Goal: Task Accomplishment & Management: Contribute content

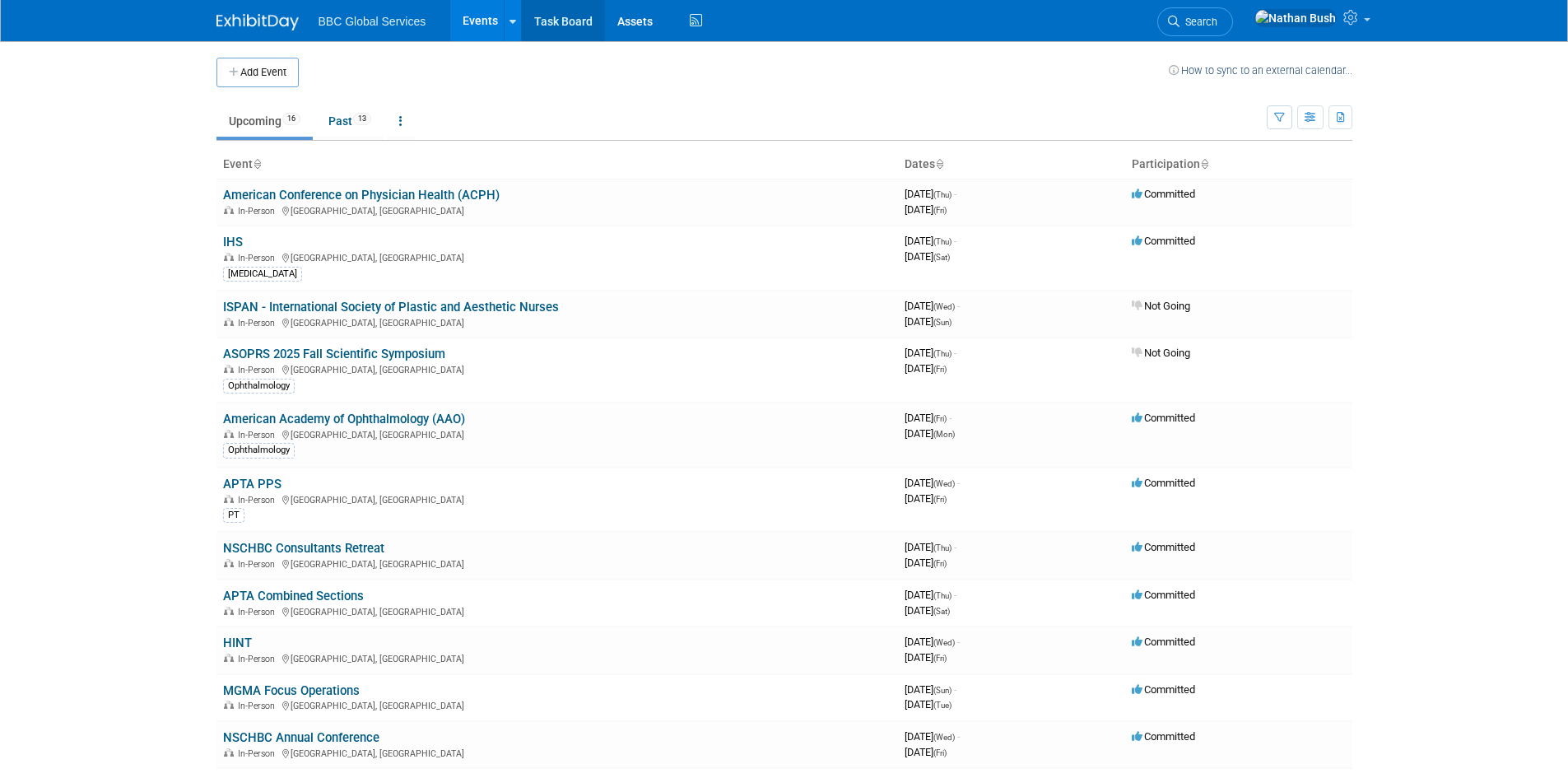
click at [573, 16] on link "Task Board" at bounding box center [564, 21] width 83 height 41
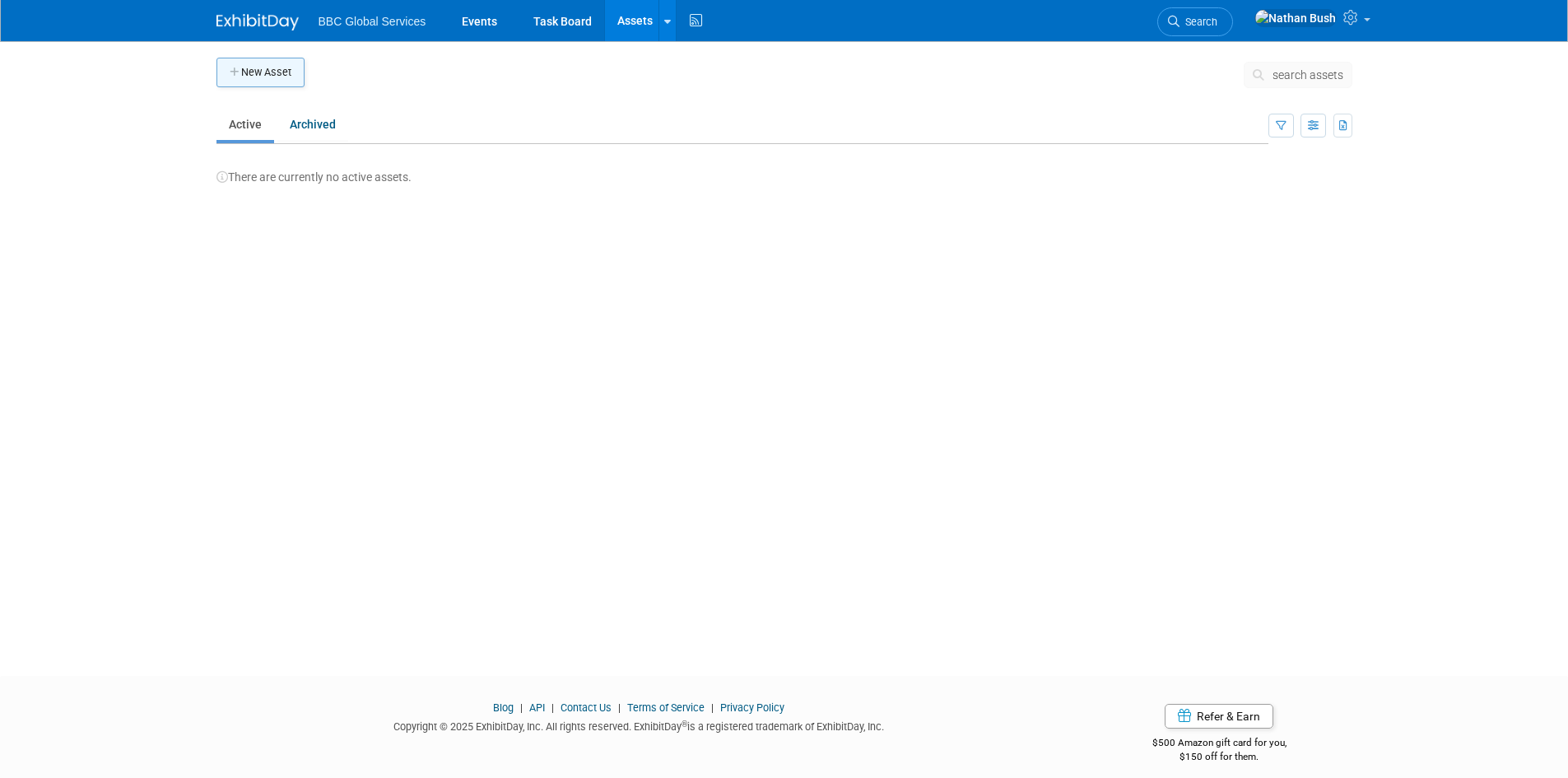
click at [276, 74] on button "New Asset" at bounding box center [261, 71] width 88 height 29
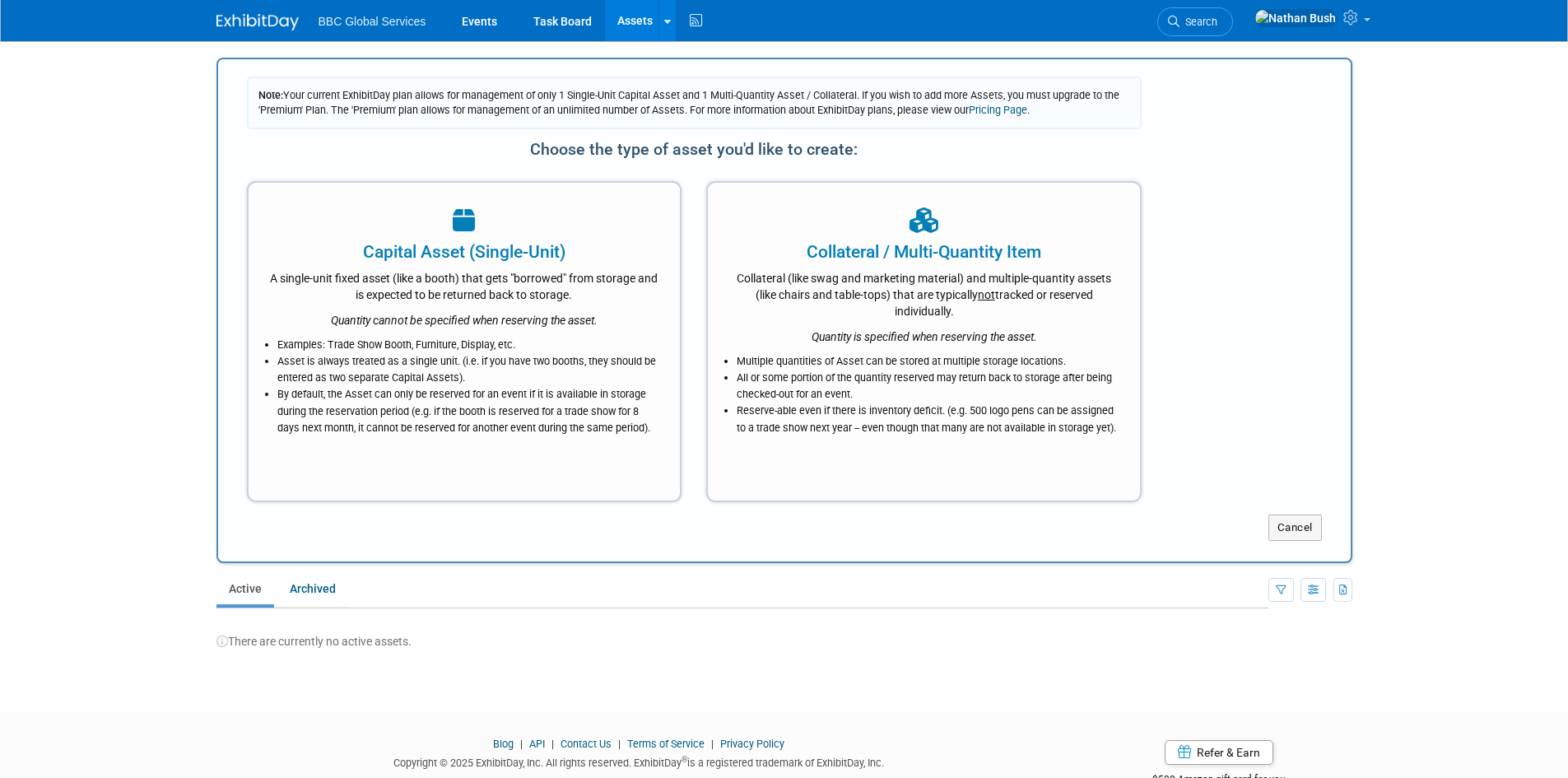
click at [372, 40] on ul "BBC Global Services Events Task Board Assets New Asset Bulk Upload Assets Stora…" at bounding box center [512, 21] width 389 height 41
click at [382, 17] on span "BBC Global Services" at bounding box center [372, 22] width 108 height 13
click at [491, 19] on link "Events" at bounding box center [480, 21] width 60 height 41
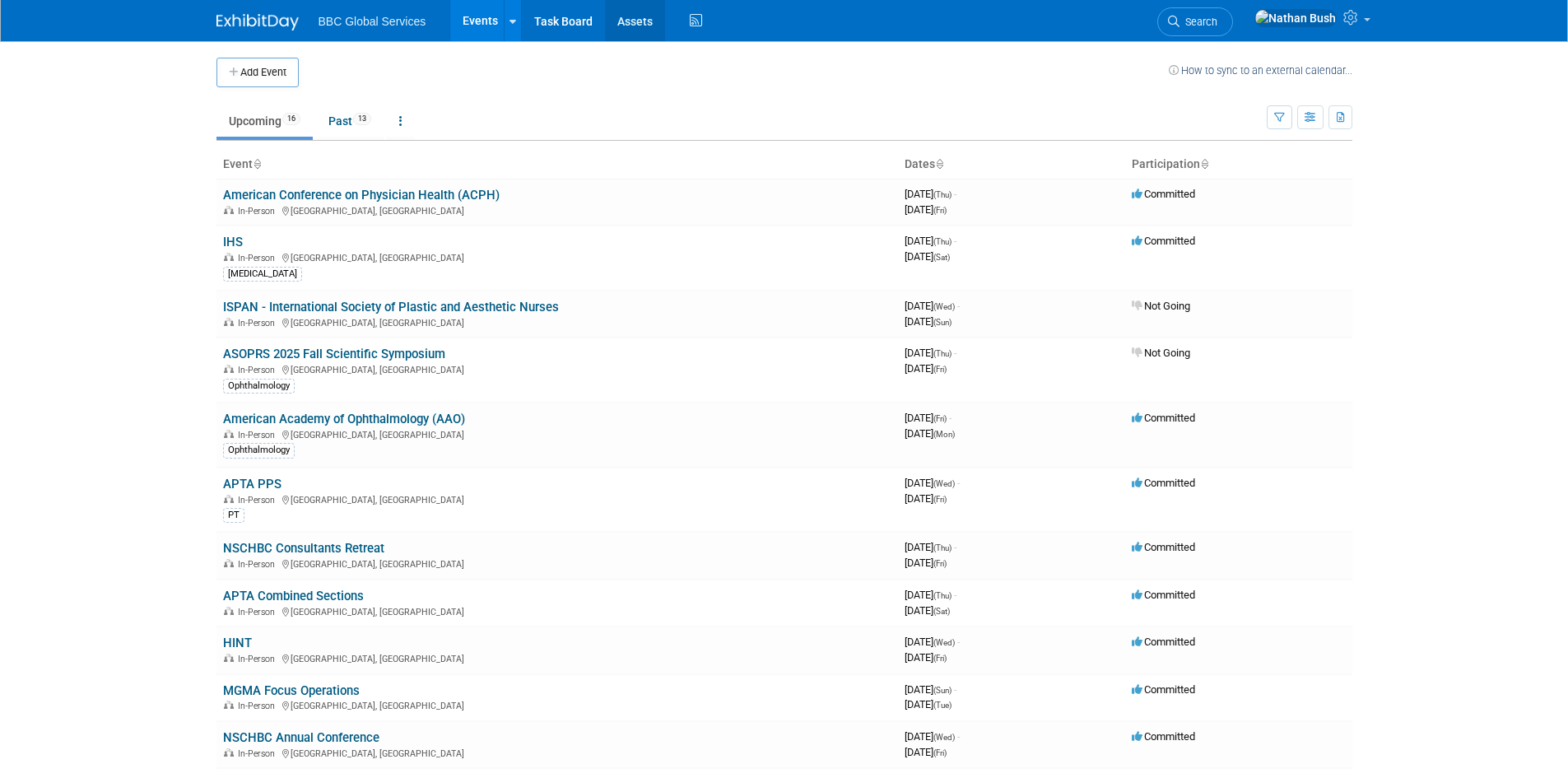
click at [623, 21] on link "Assets" at bounding box center [635, 21] width 60 height 41
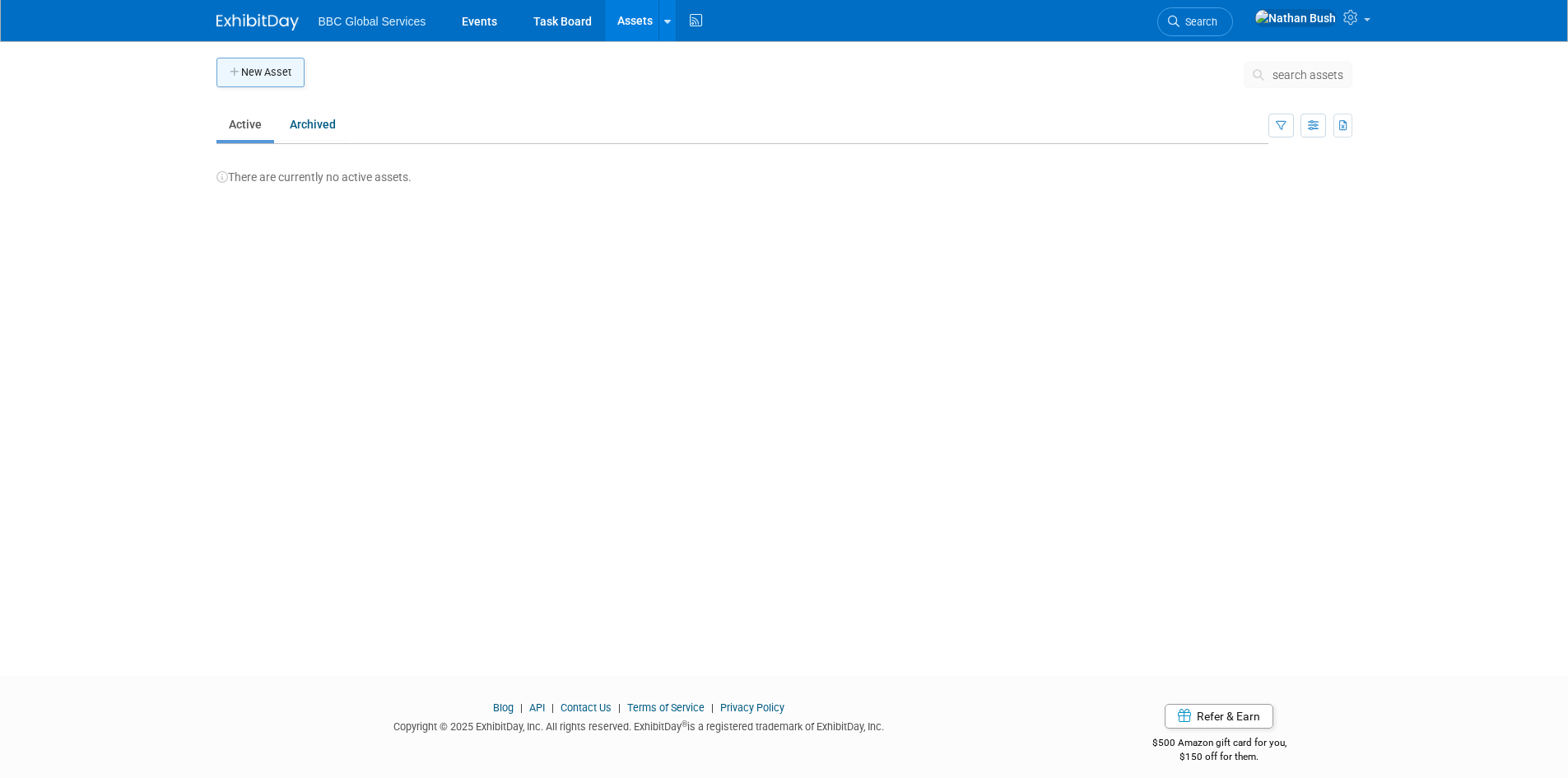
click at [281, 77] on button "New Asset" at bounding box center [261, 71] width 88 height 29
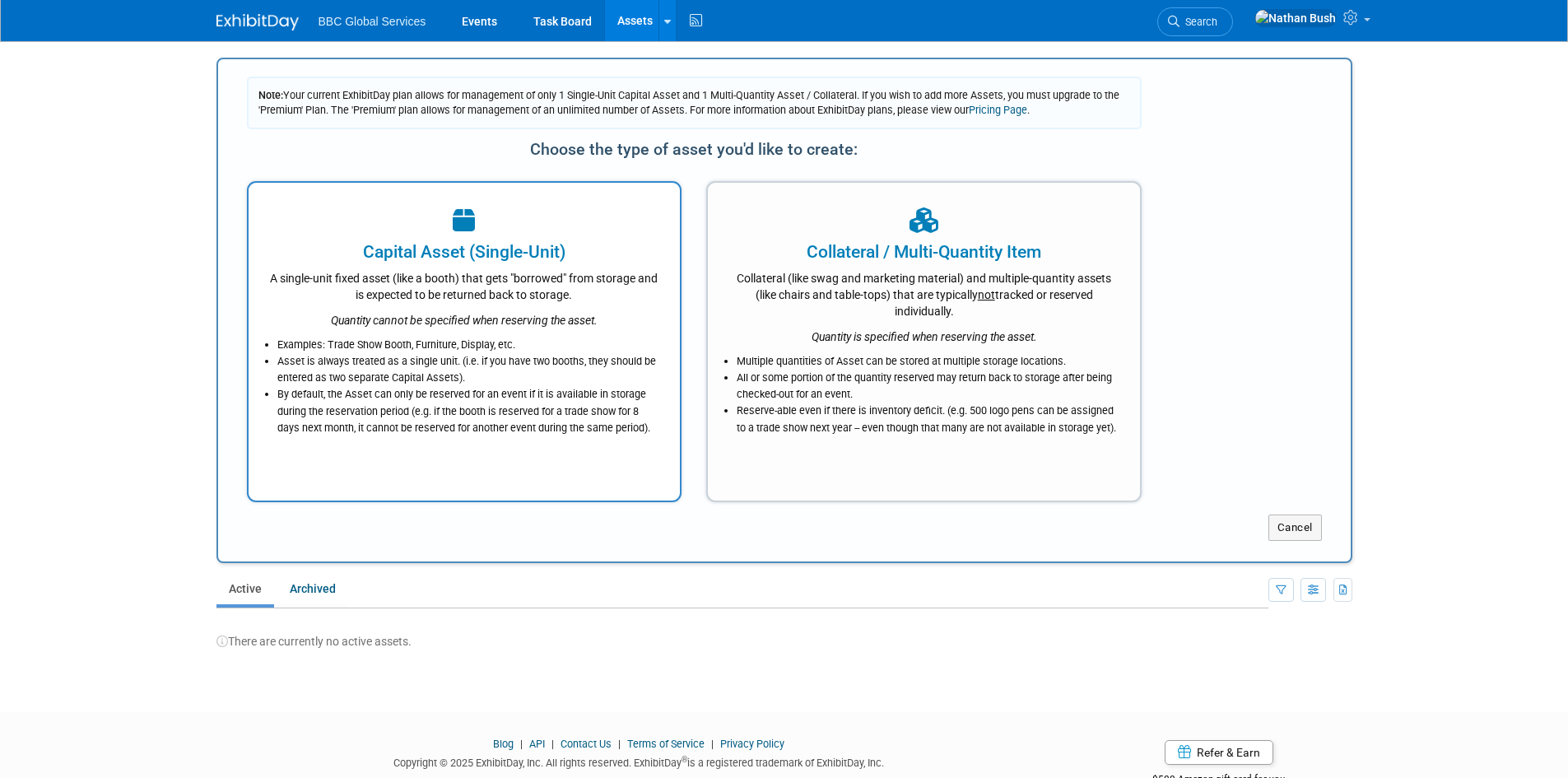
click at [462, 304] on div "Quantity cannot be specified when reserving the asset." at bounding box center [464, 315] width 391 height 25
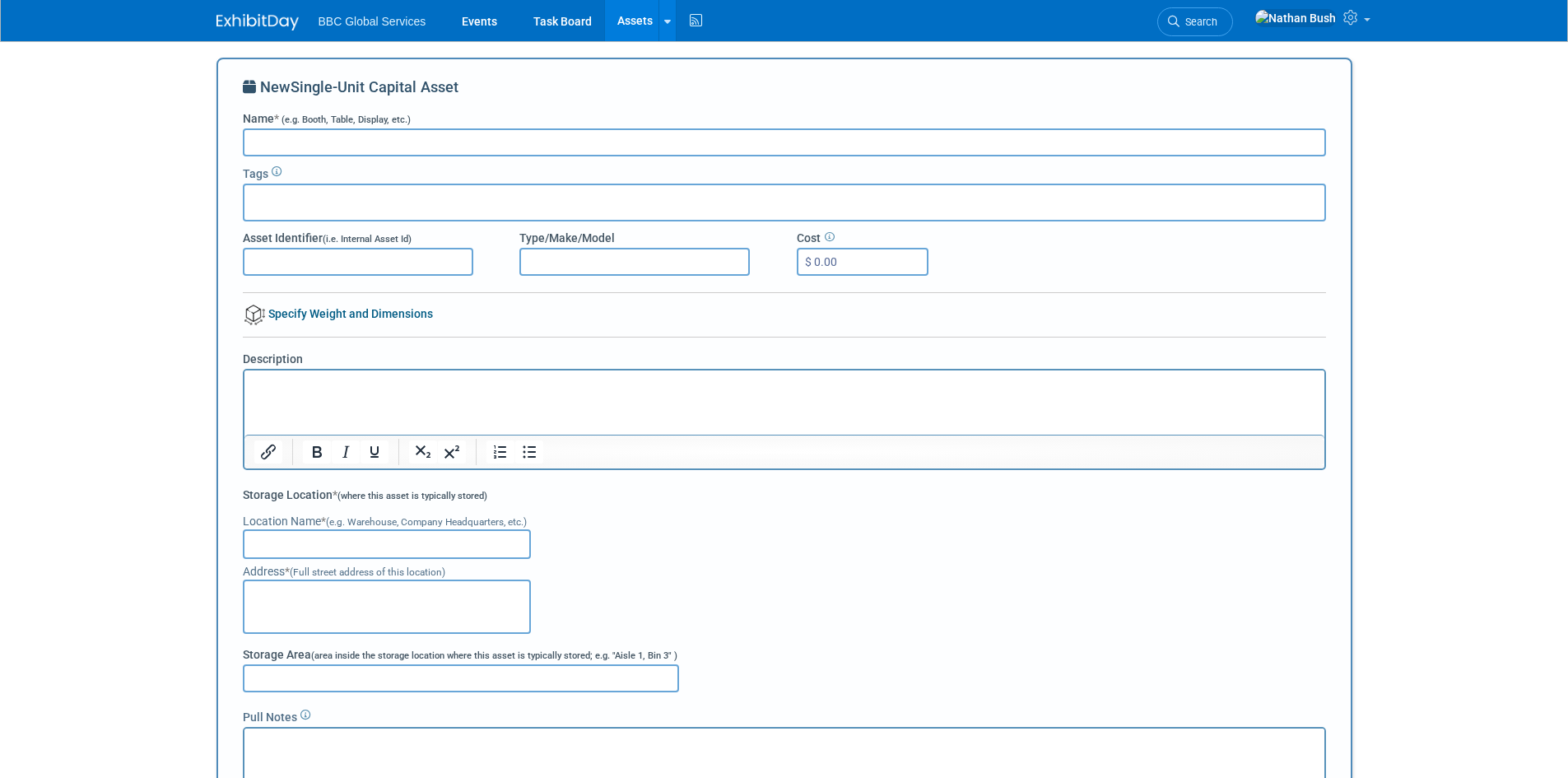
click at [359, 137] on input "Name * (e.g. Booth, Table, Display, etc.)" at bounding box center [784, 142] width 1083 height 28
type input "Trade Show Instructions and Process Document"
click at [325, 393] on html at bounding box center [784, 382] width 1080 height 23
paste body "To enrich screen reader interactions, please activate Accessibility in Grammarl…"
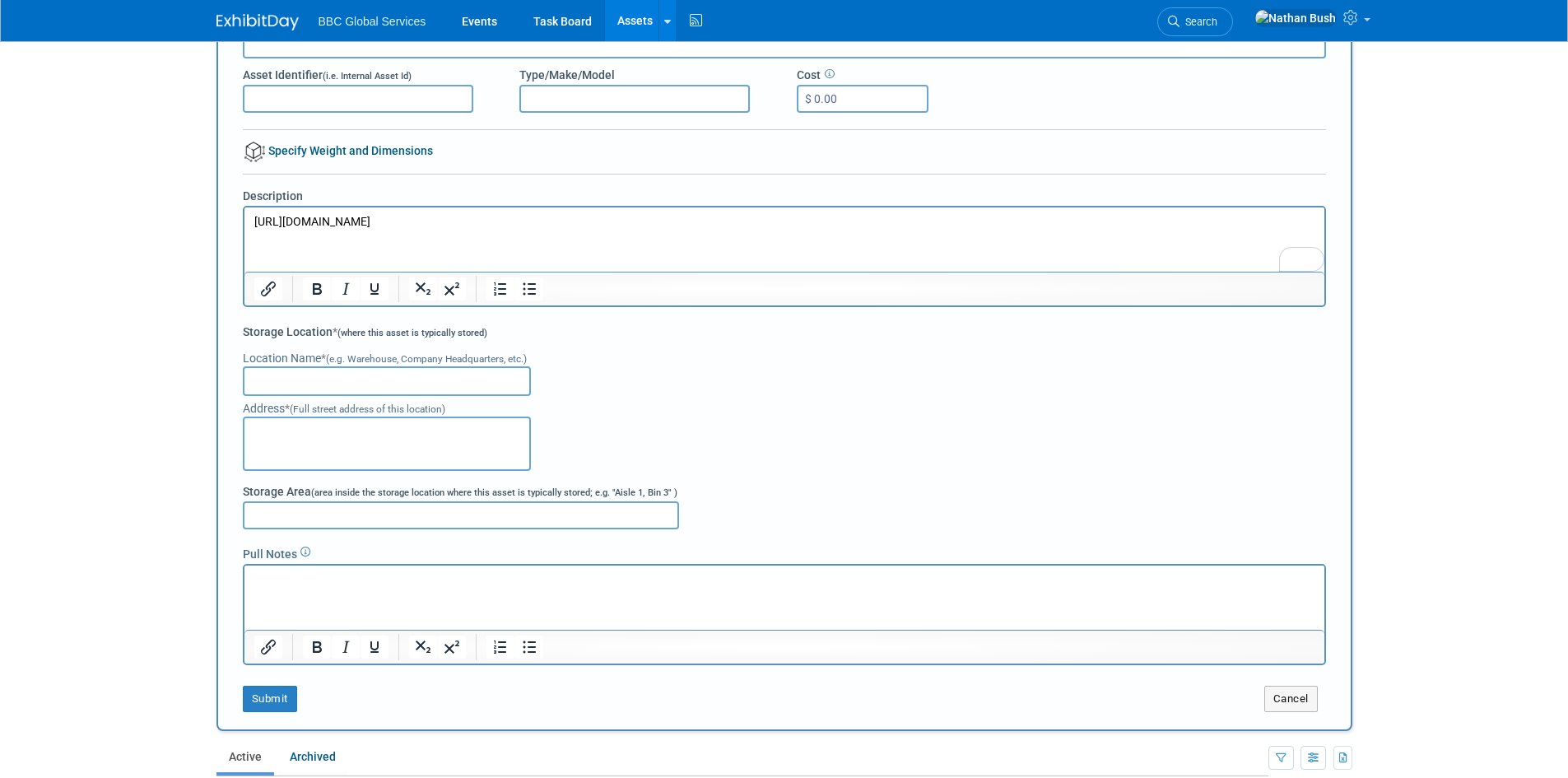
scroll to position [165, 0]
click at [271, 687] on button "Submit" at bounding box center [270, 697] width 55 height 26
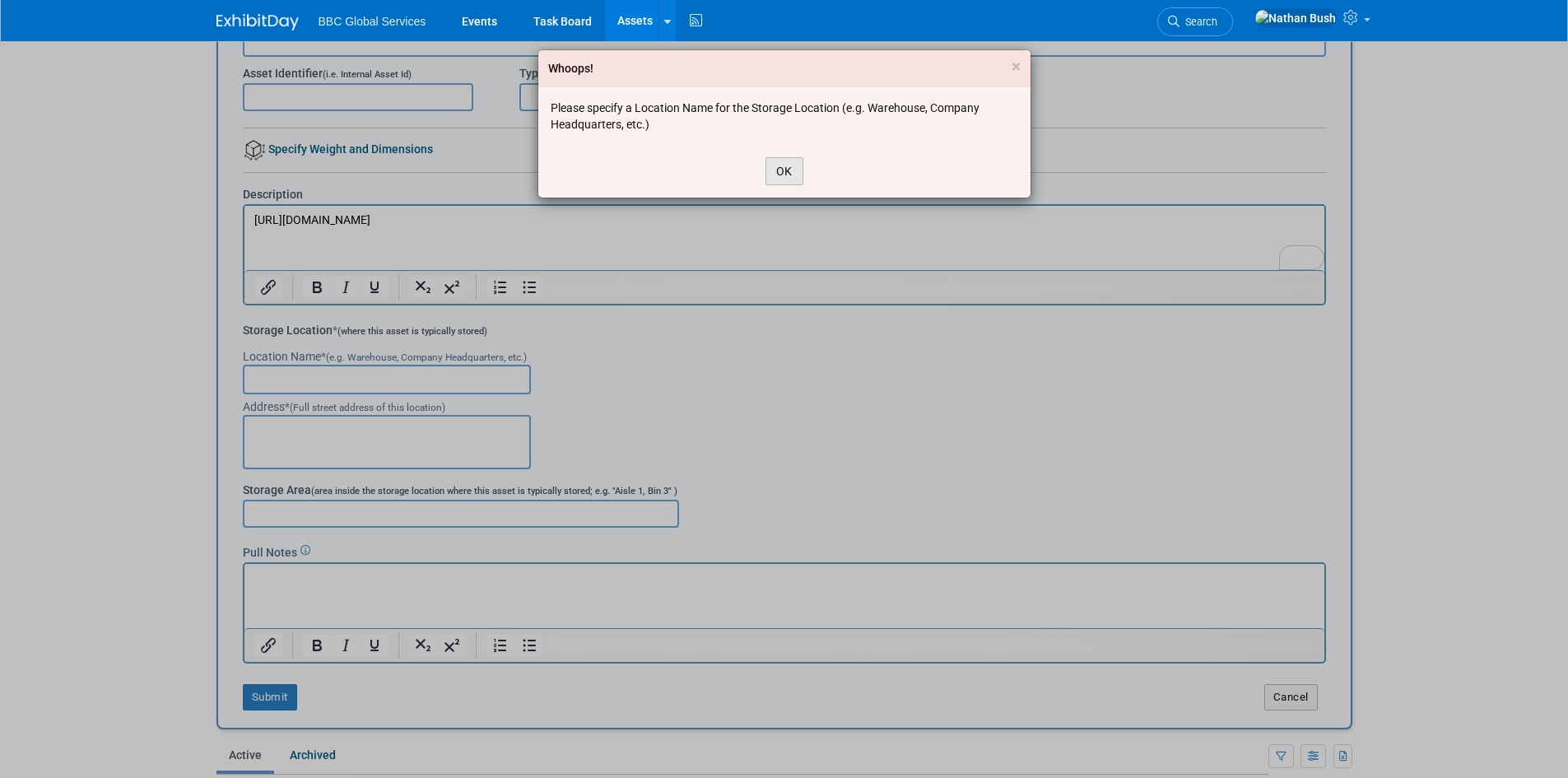
click at [776, 169] on button "OK" at bounding box center [784, 171] width 38 height 28
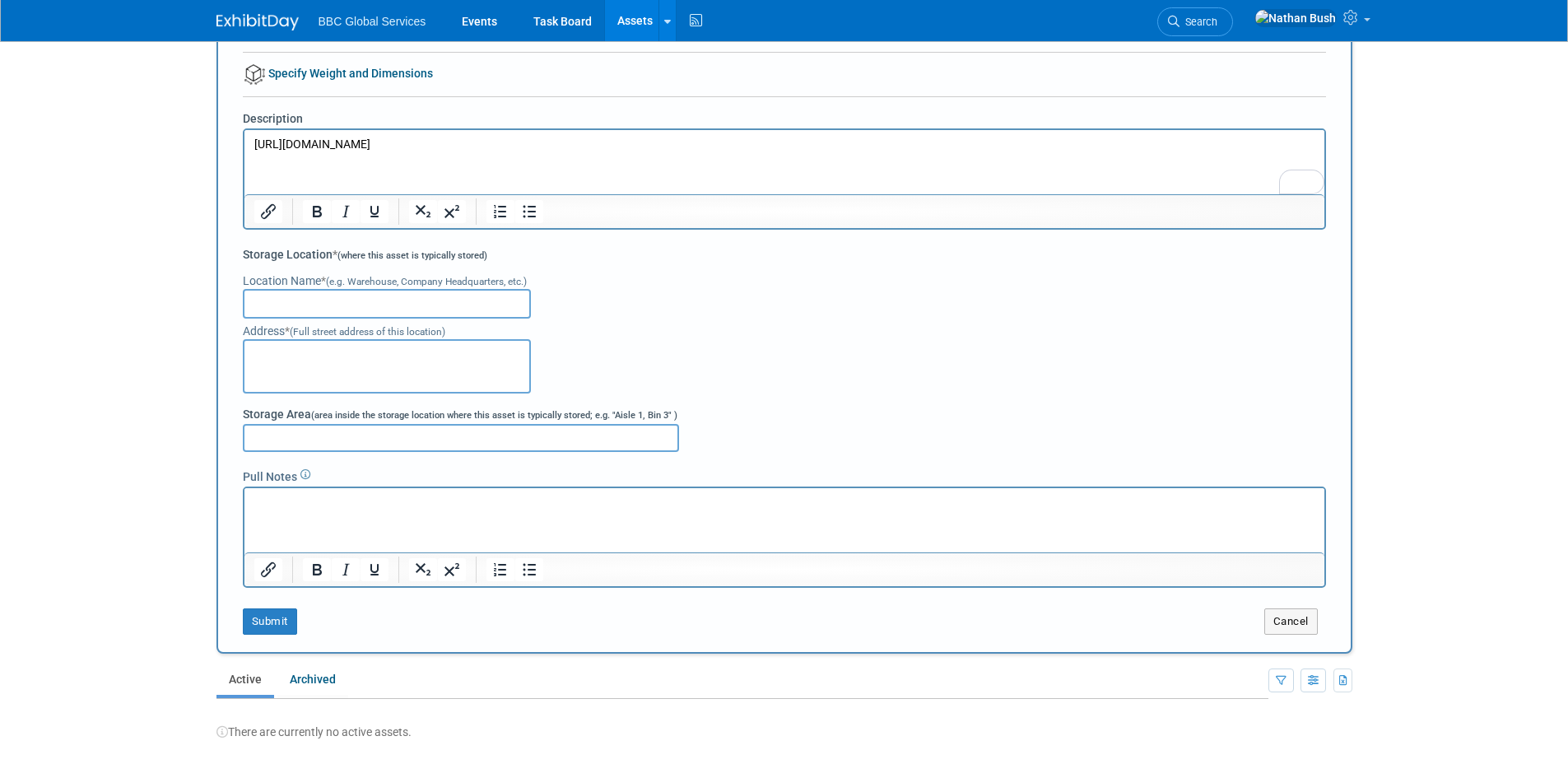
scroll to position [246, 0]
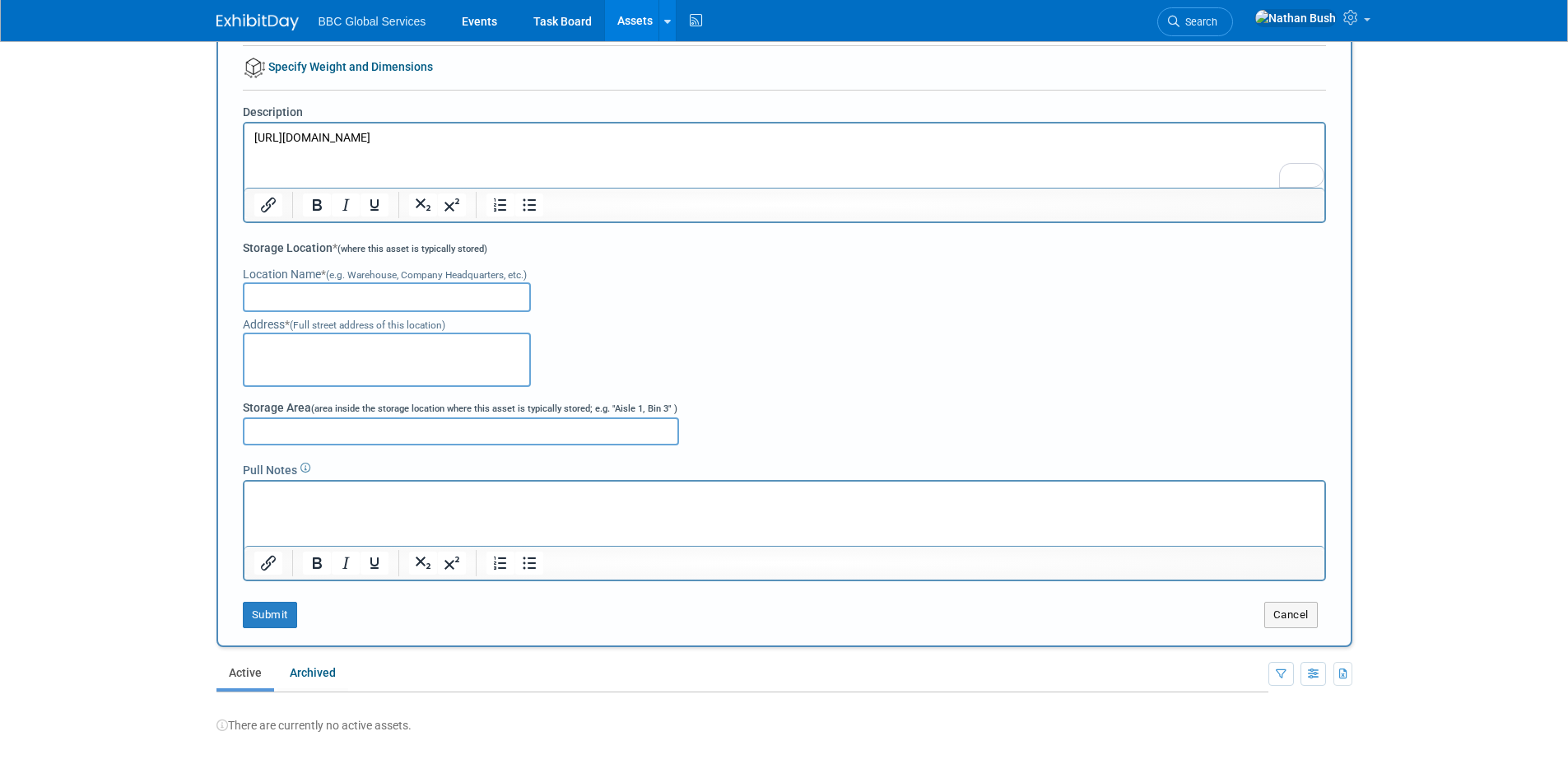
click at [487, 296] on input "text" at bounding box center [387, 296] width 288 height 29
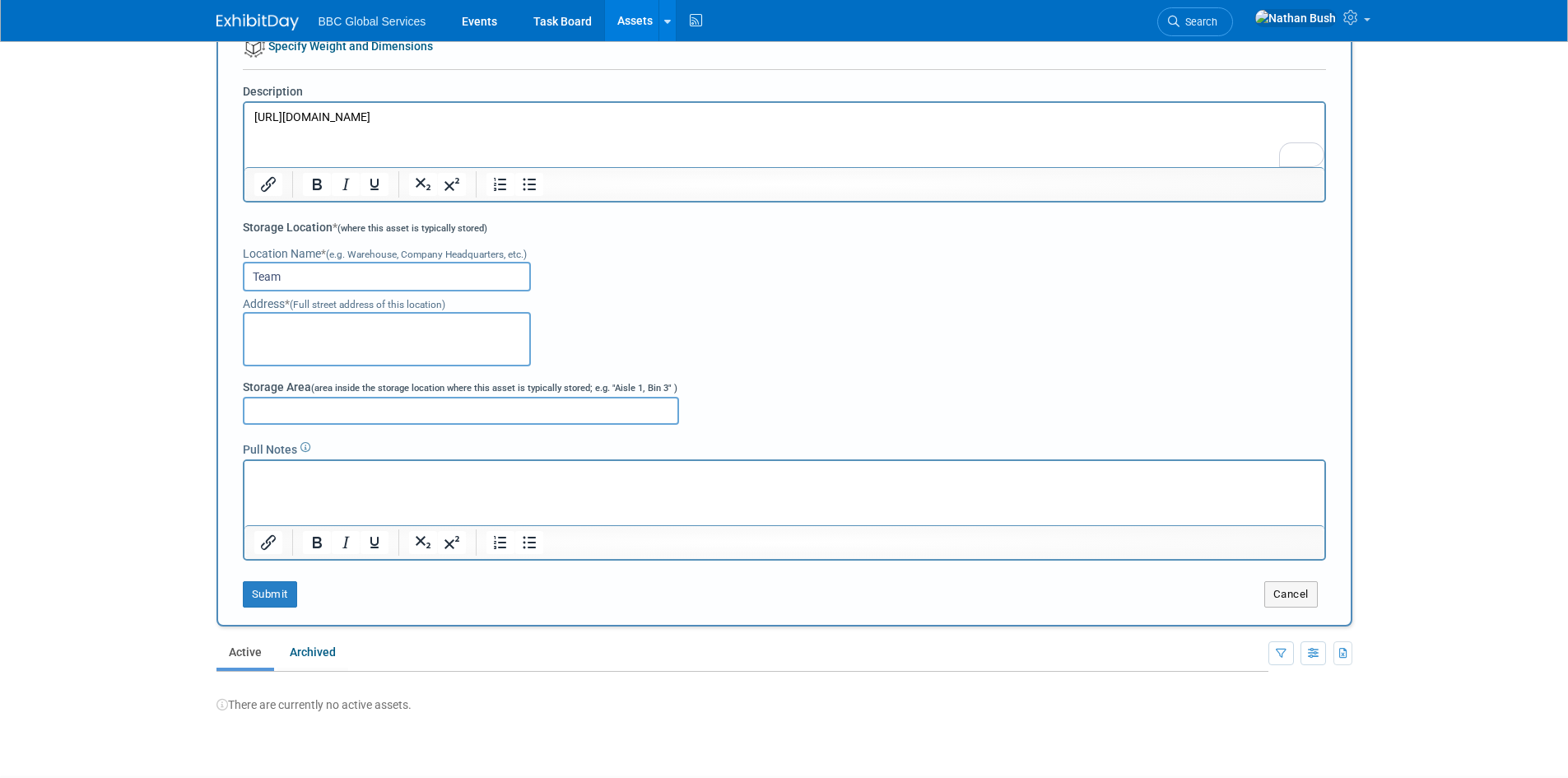
scroll to position [329, 0]
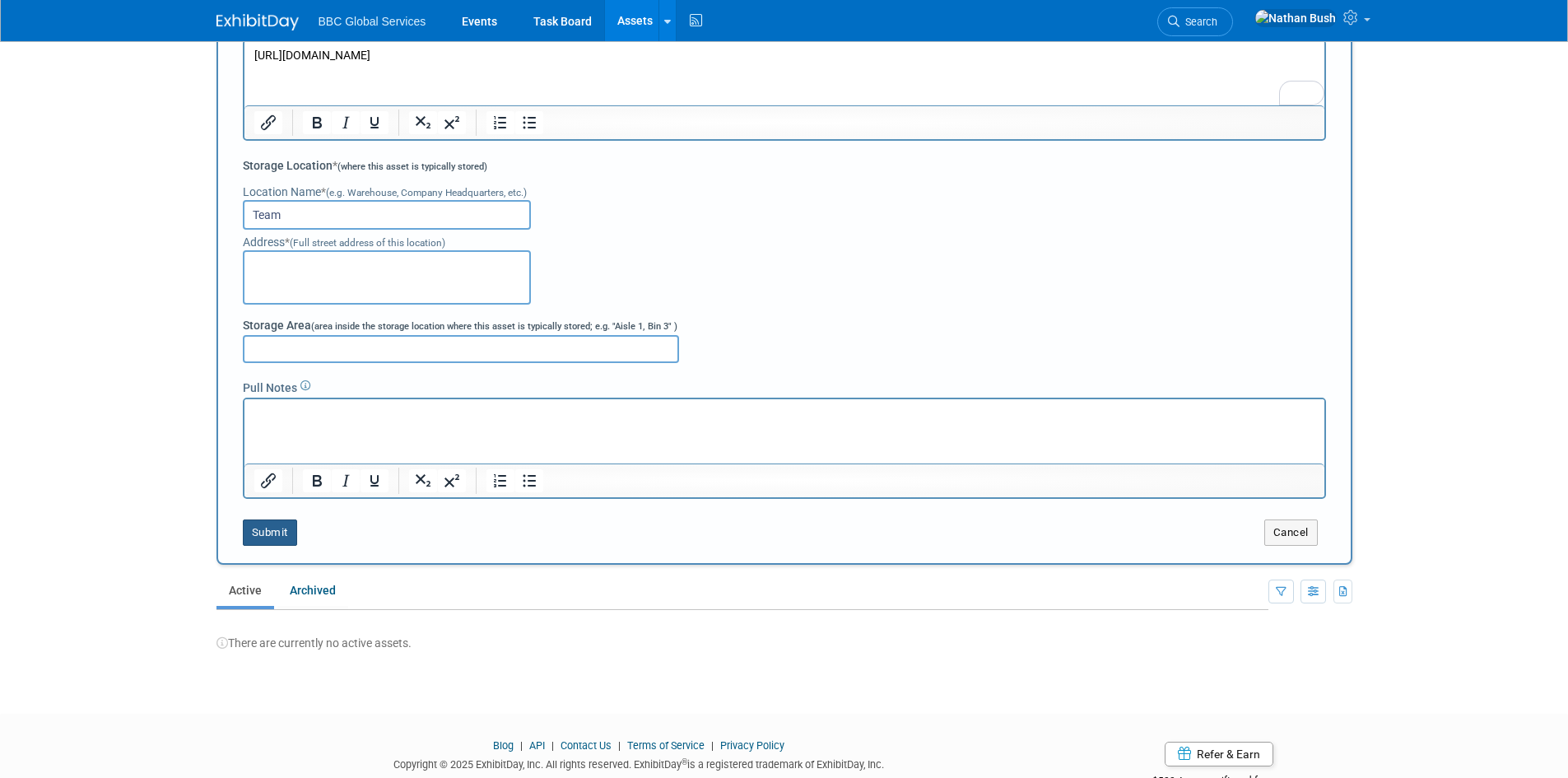
type input "Team"
click at [270, 528] on button "Submit" at bounding box center [270, 532] width 55 height 26
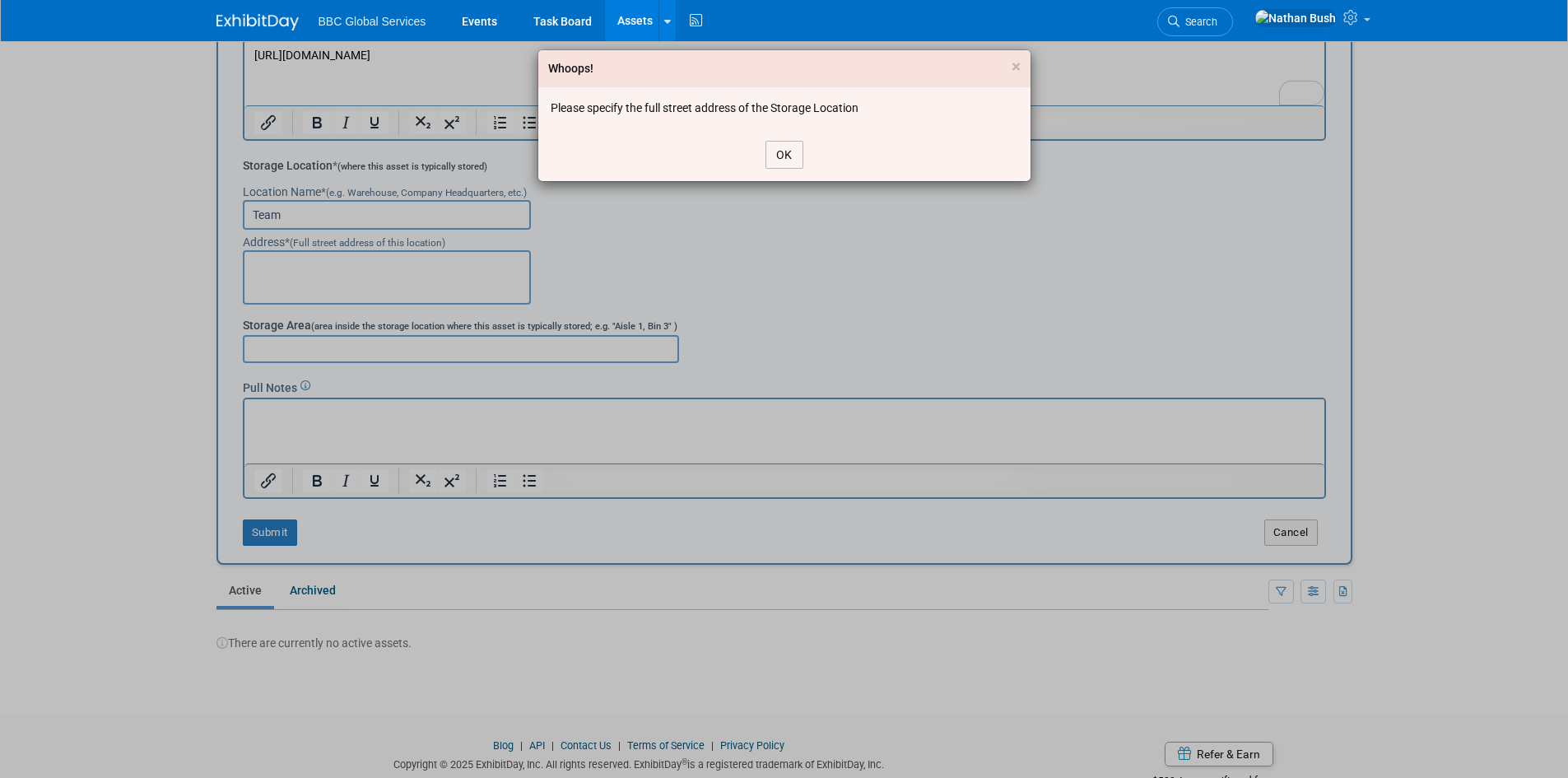
click at [785, 148] on button "OK" at bounding box center [784, 155] width 38 height 28
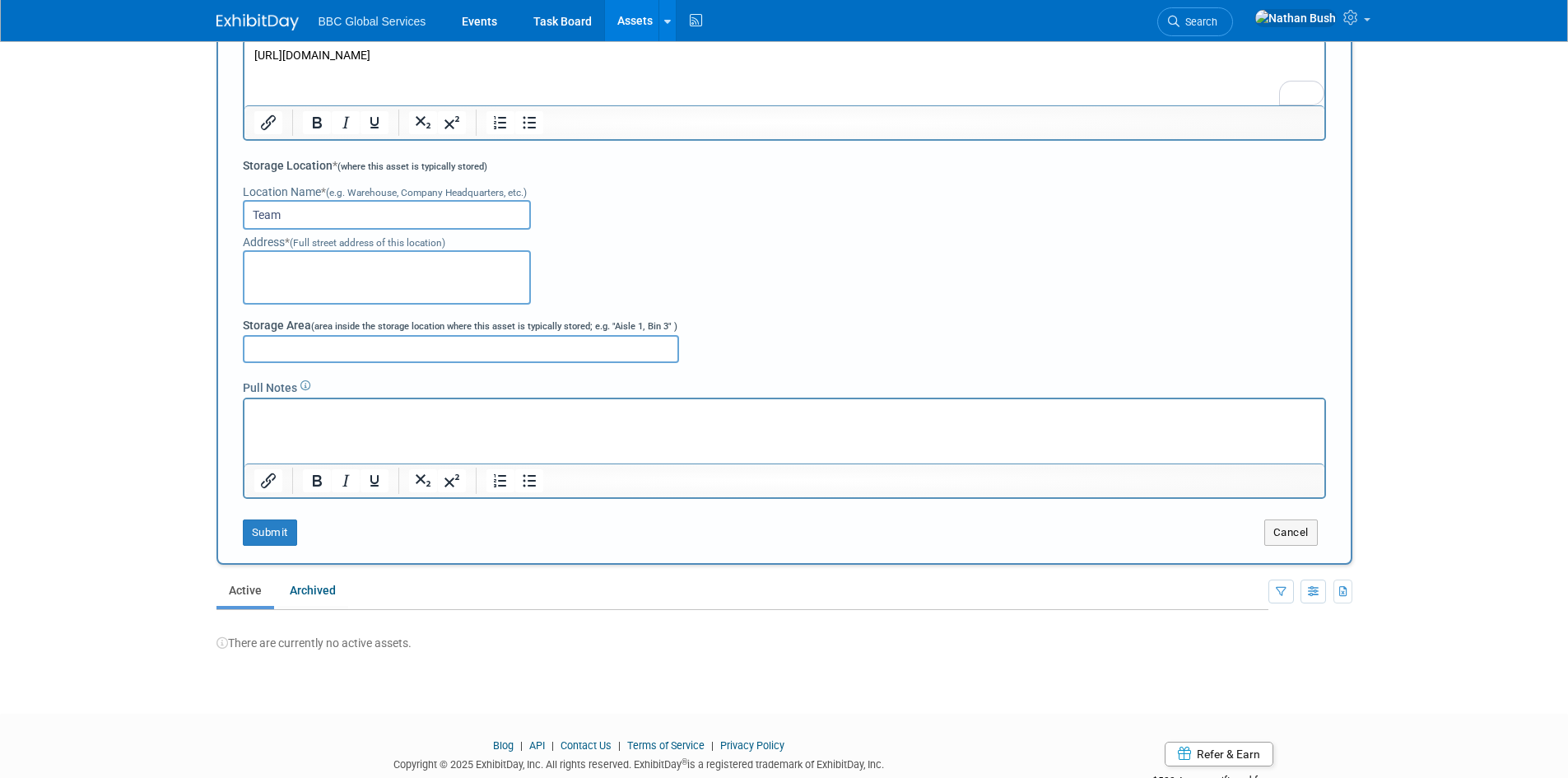
click at [330, 286] on textarea at bounding box center [387, 278] width 288 height 55
type textarea "Online"
click at [267, 532] on button "Submit" at bounding box center [270, 532] width 55 height 26
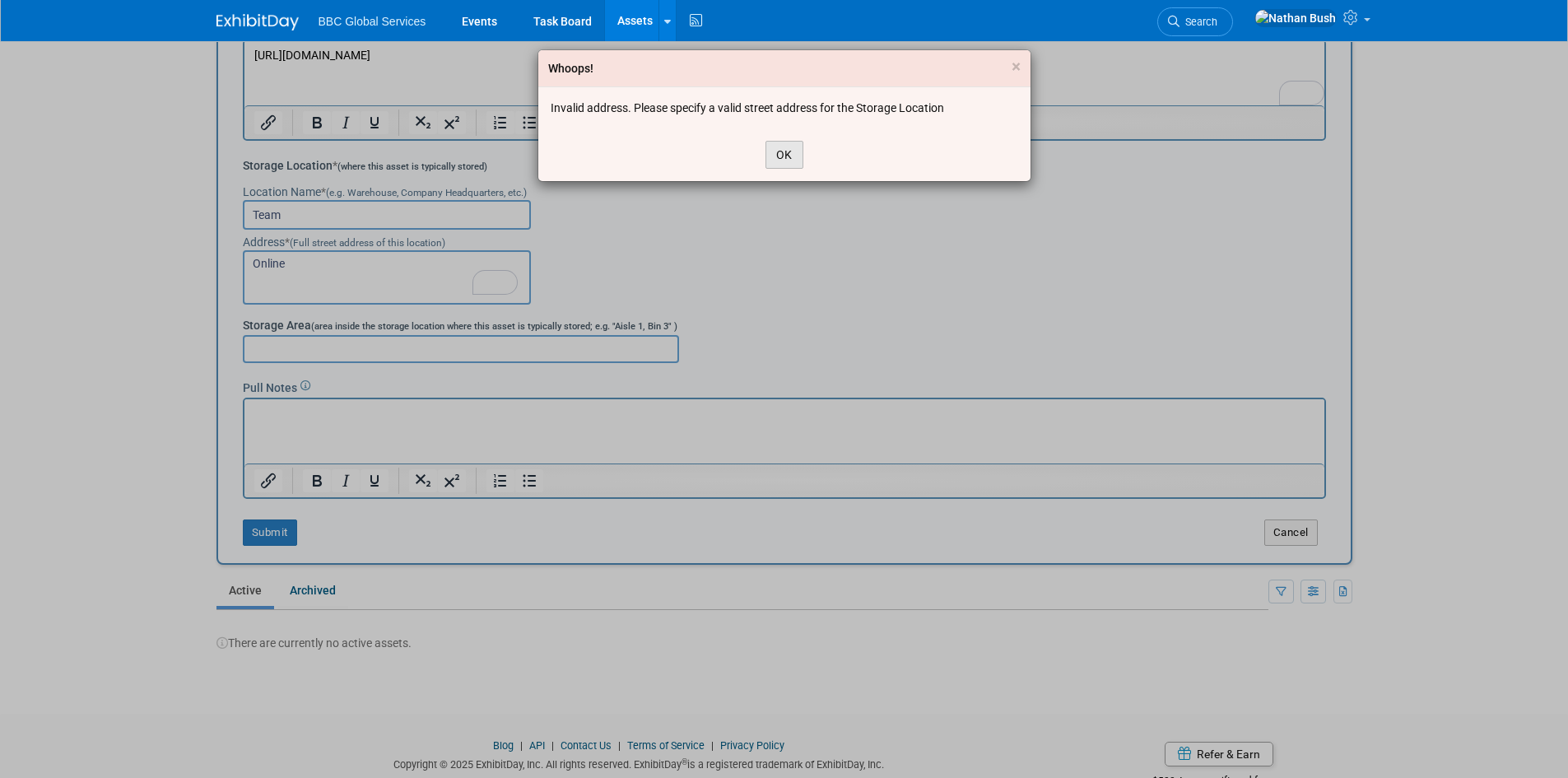
click at [784, 155] on button "OK" at bounding box center [784, 155] width 38 height 28
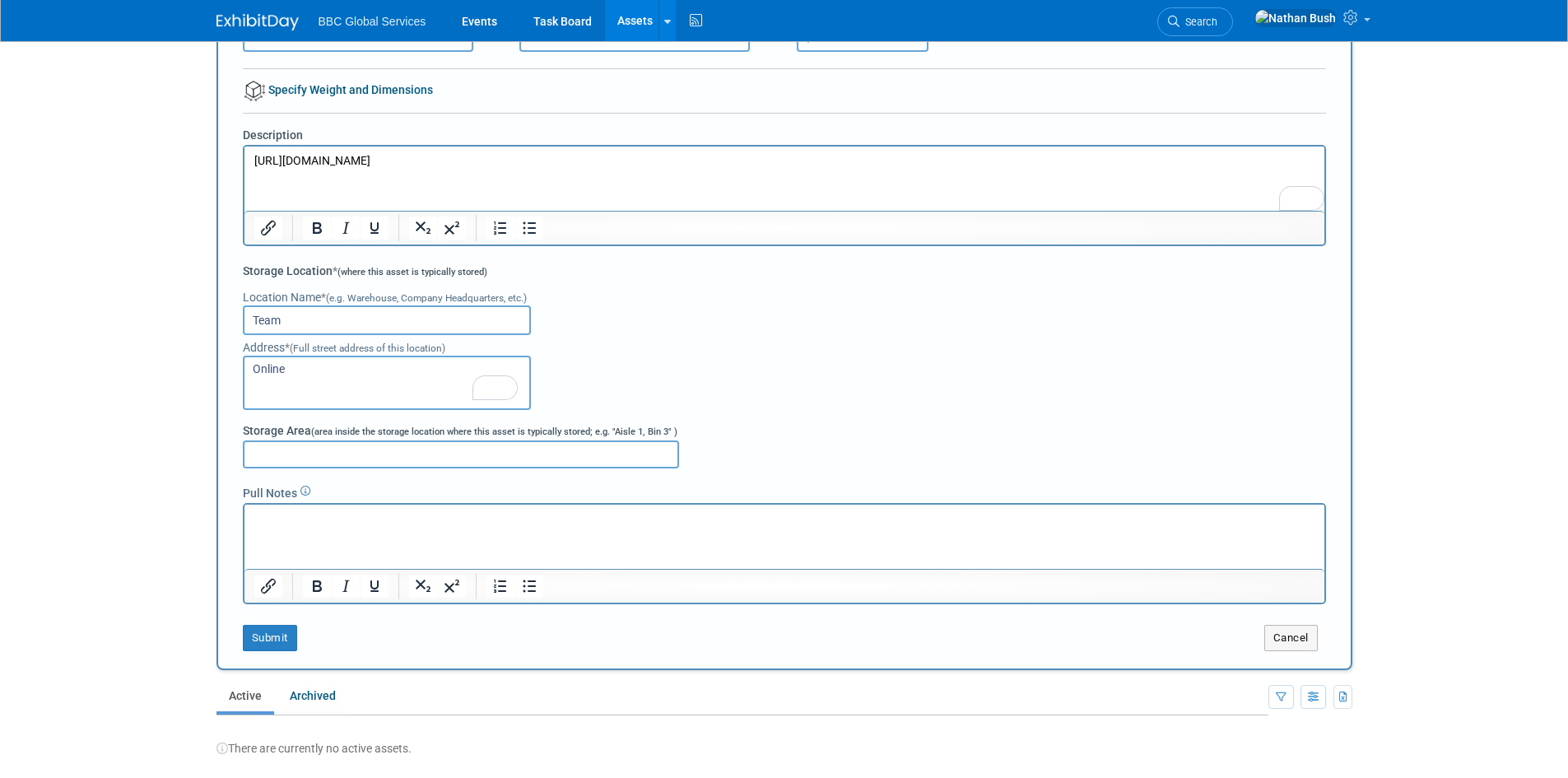
scroll to position [246, 0]
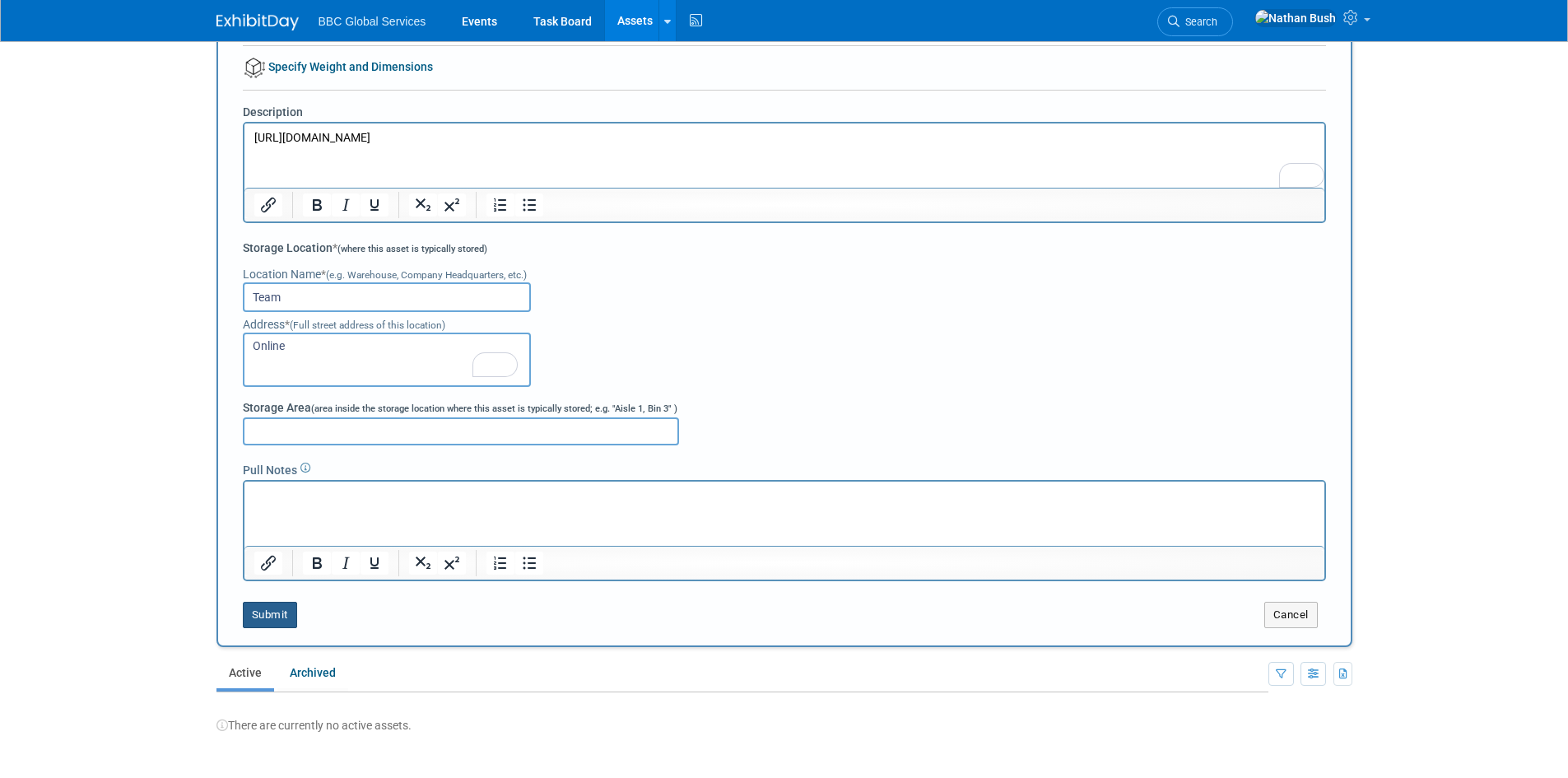
click at [294, 617] on button "Submit" at bounding box center [270, 614] width 55 height 26
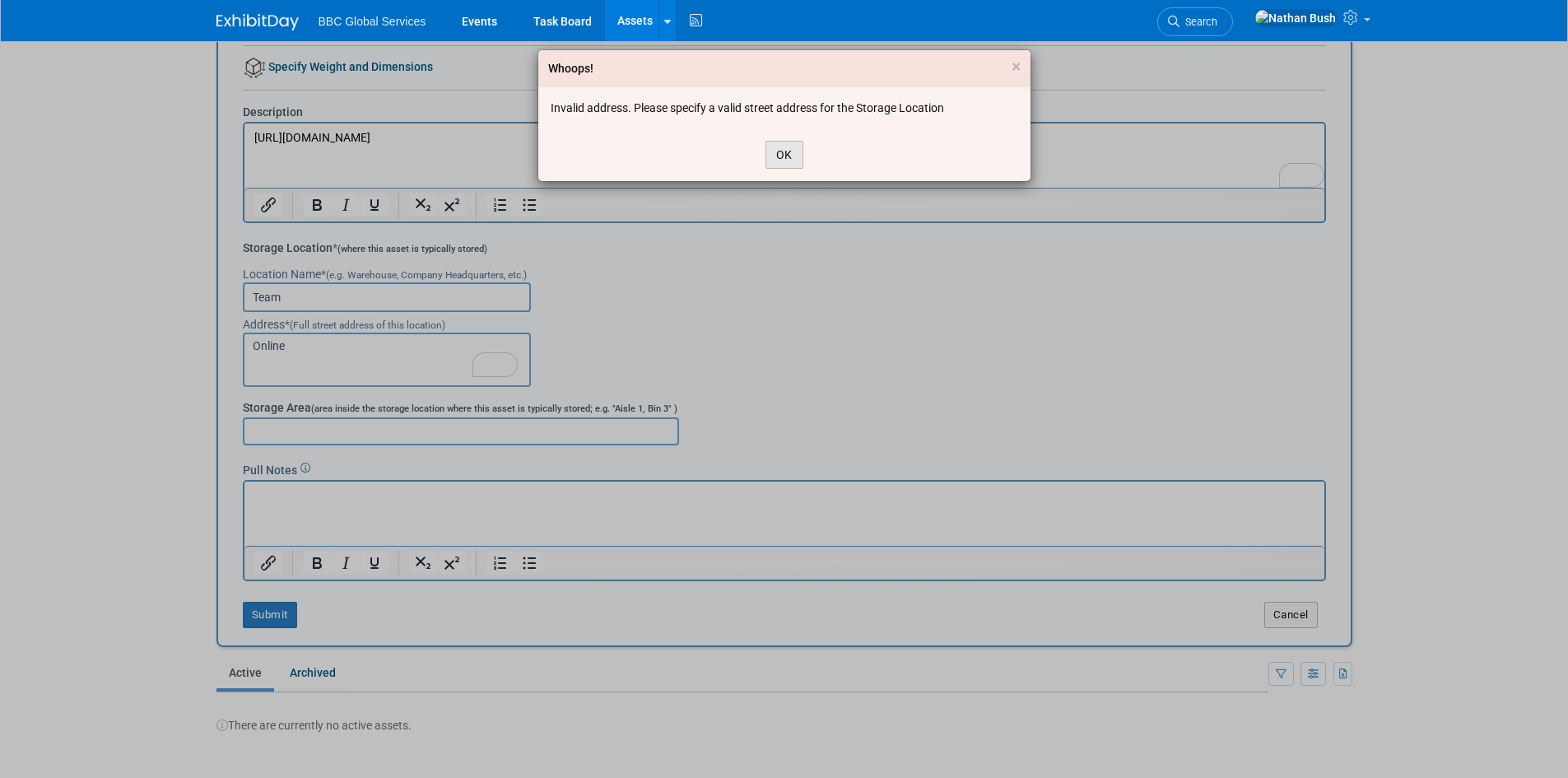
click at [785, 155] on button "OK" at bounding box center [784, 155] width 38 height 28
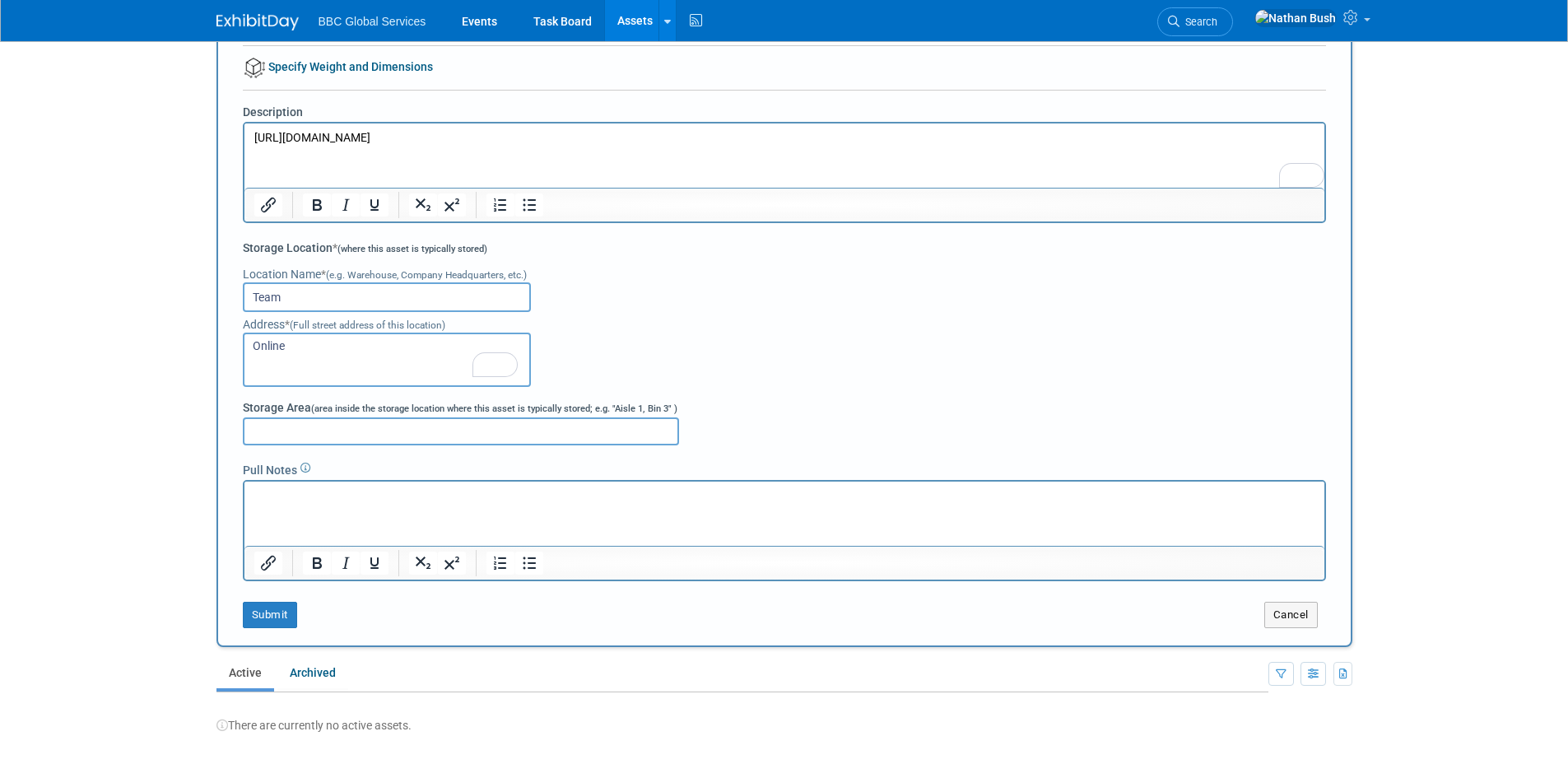
drag, startPoint x: 292, startPoint y: 344, endPoint x: 235, endPoint y: 341, distance: 57.1
click at [235, 341] on div "New Single-Unit Capital Asset Name * (e.g. Booth, Table, Display, etc.) Trade S…" at bounding box center [784, 229] width 1136 height 836
click at [1281, 612] on button "Cancel" at bounding box center [1290, 614] width 54 height 26
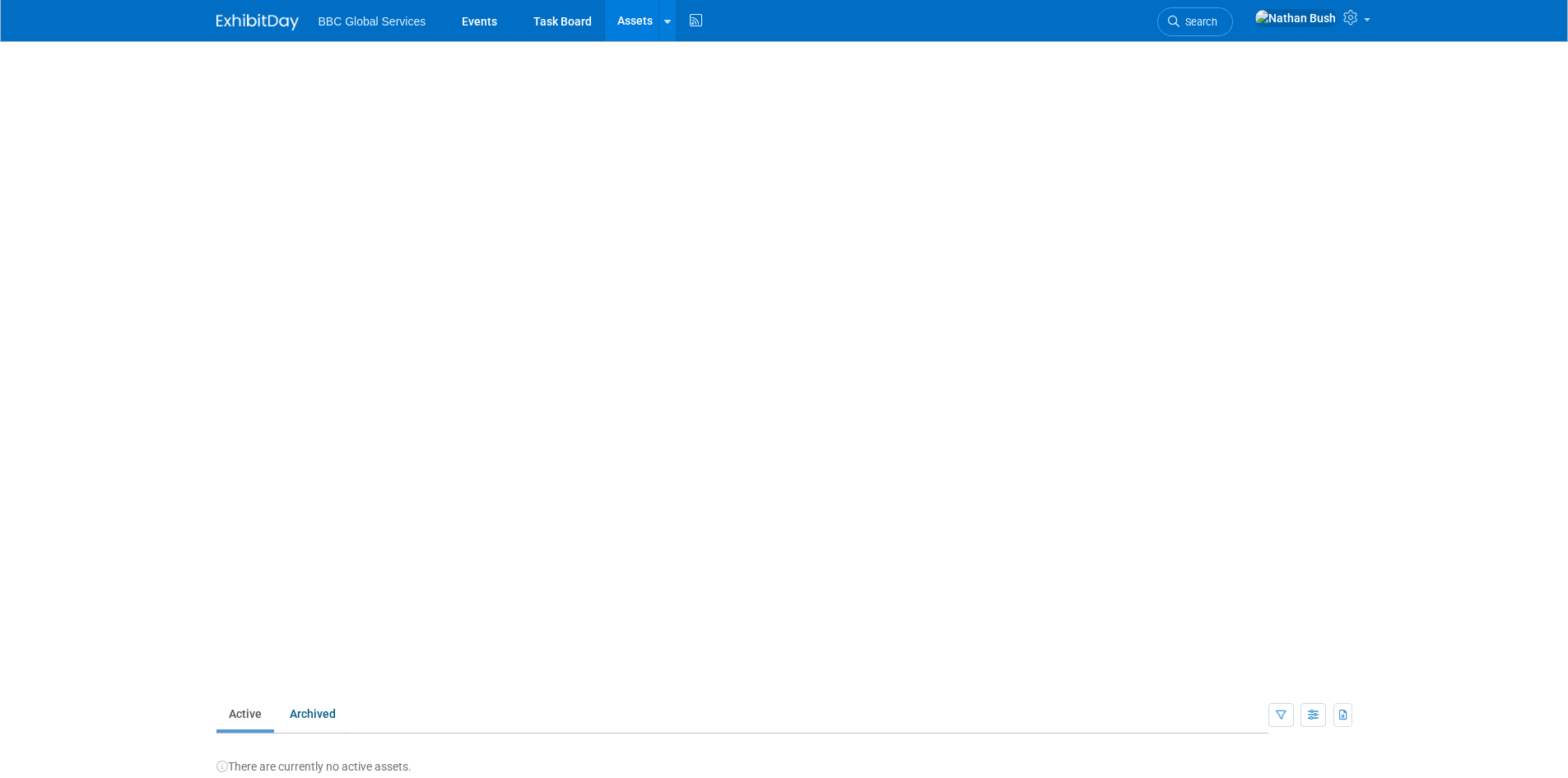
scroll to position [0, 0]
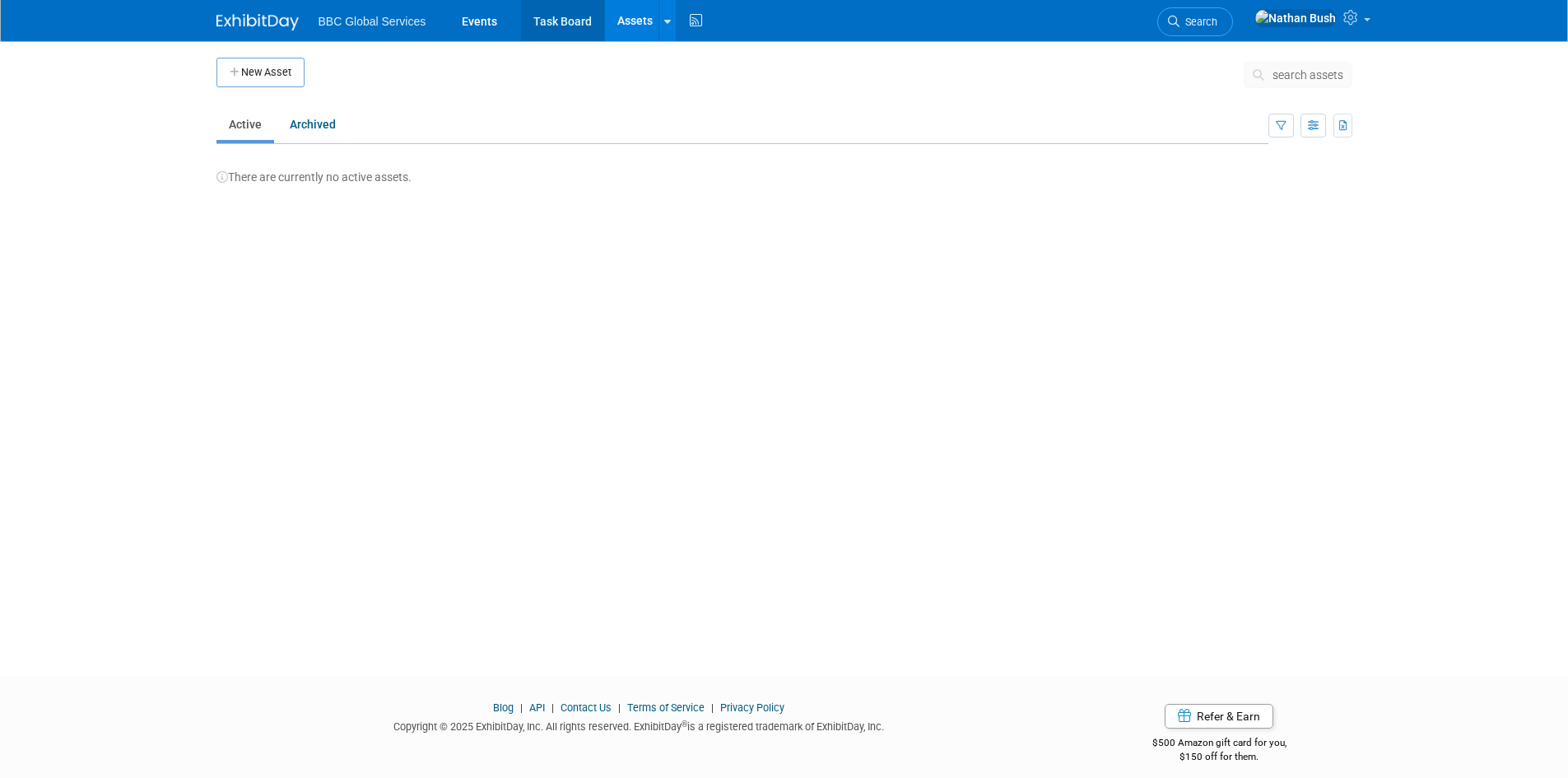
click at [552, 18] on link "Task Board" at bounding box center [563, 21] width 83 height 41
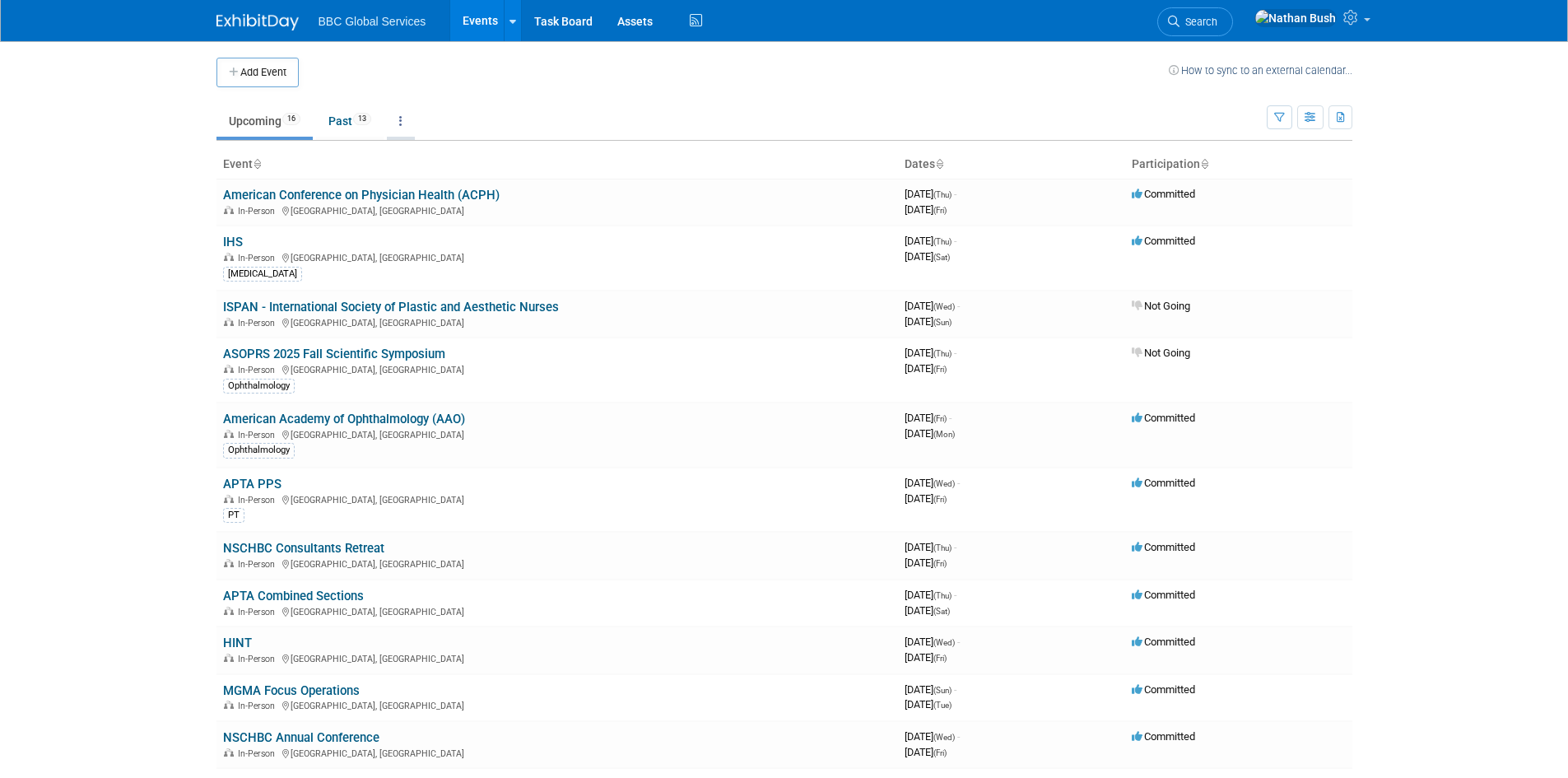
click at [399, 115] on link at bounding box center [401, 120] width 28 height 31
click at [168, 183] on body "BBC Global Services Events Add Event Bulk Upload Events Shareable Event Boards …" at bounding box center [784, 389] width 1568 height 778
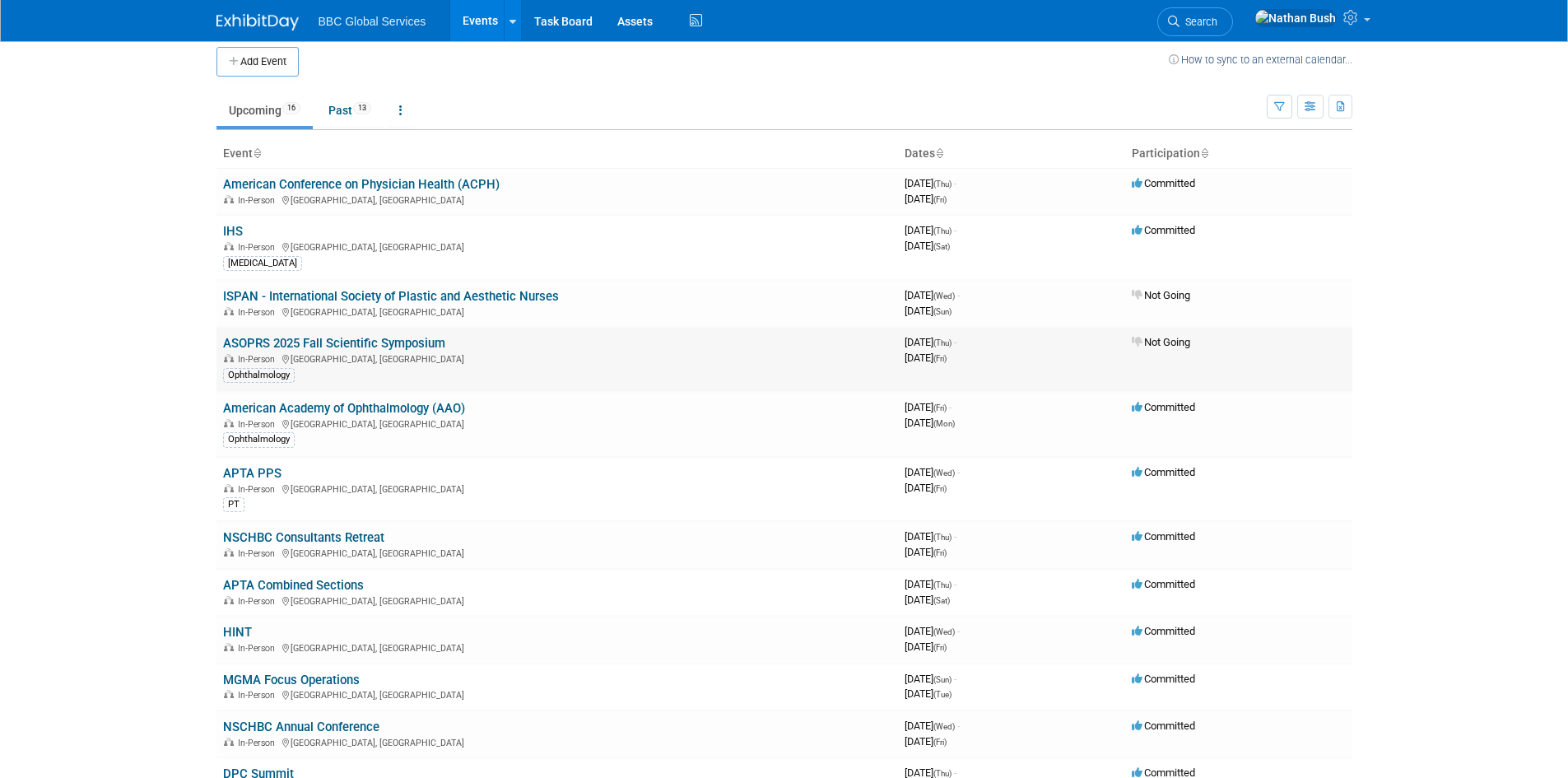
scroll to position [82, 0]
